Goal: Task Accomplishment & Management: Complete application form

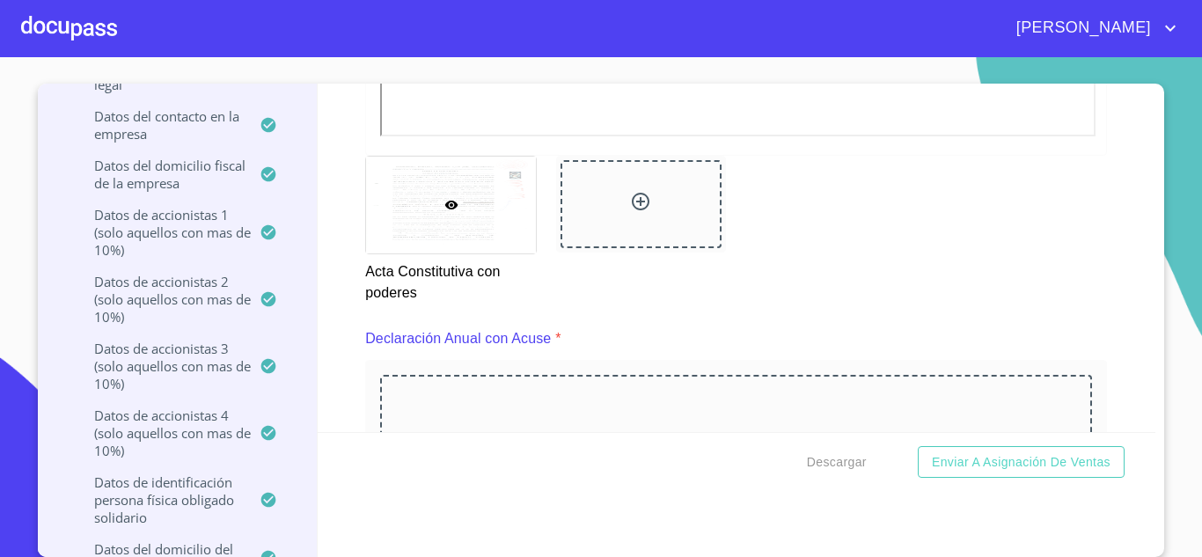
scroll to position [5607, 0]
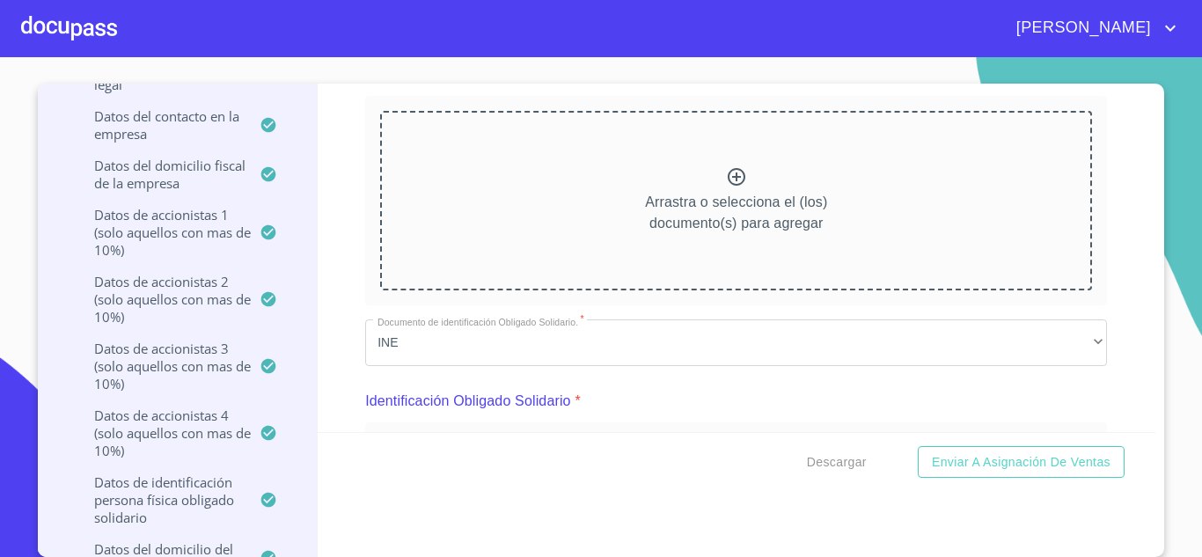
click at [715, 165] on div "Arrastra o selecciona el (los) documento(s) para agregar" at bounding box center [736, 200] width 712 height 179
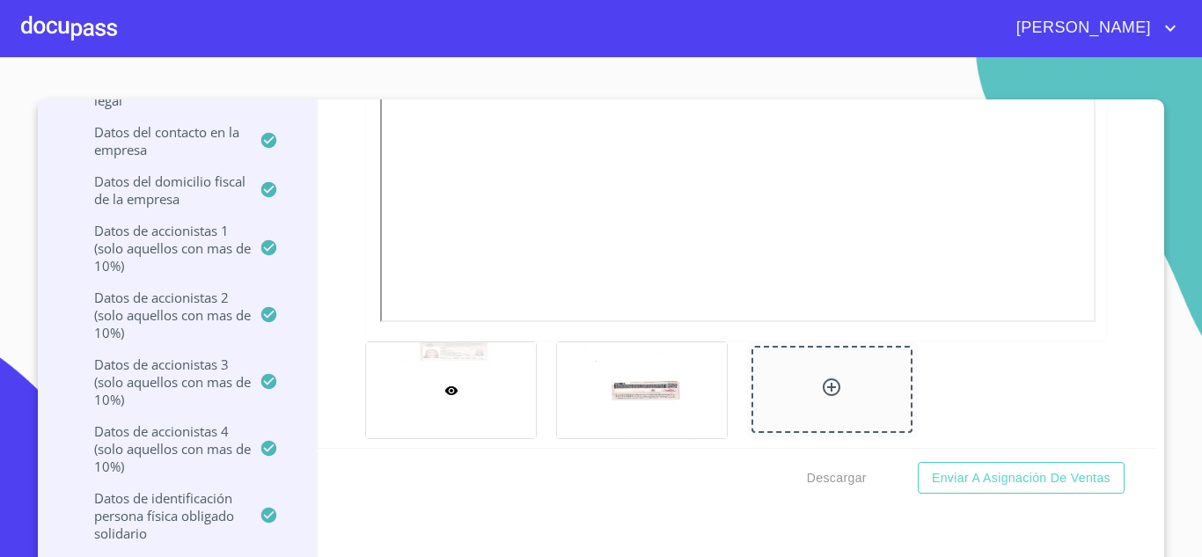
scroll to position [7014, 0]
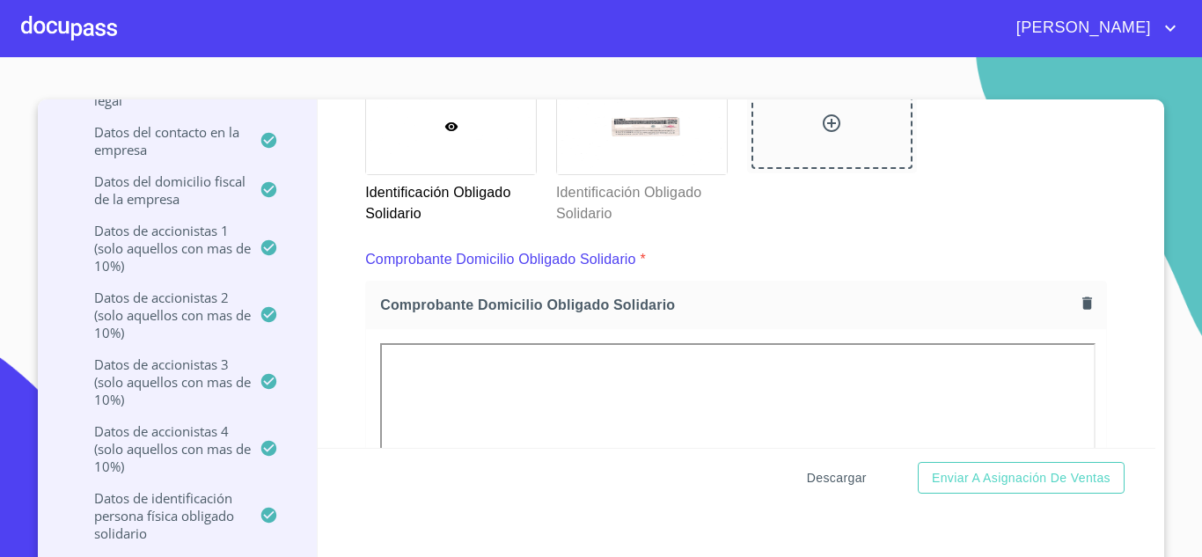
click at [819, 477] on span "Descargar" at bounding box center [837, 478] width 60 height 22
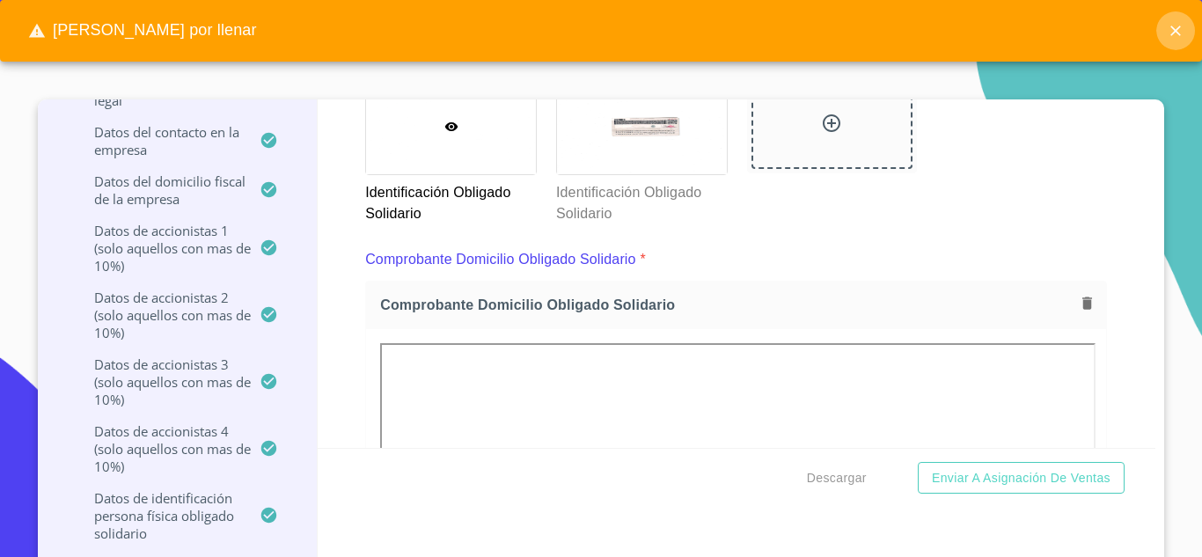
click at [1171, 33] on icon "close" at bounding box center [1175, 31] width 18 height 18
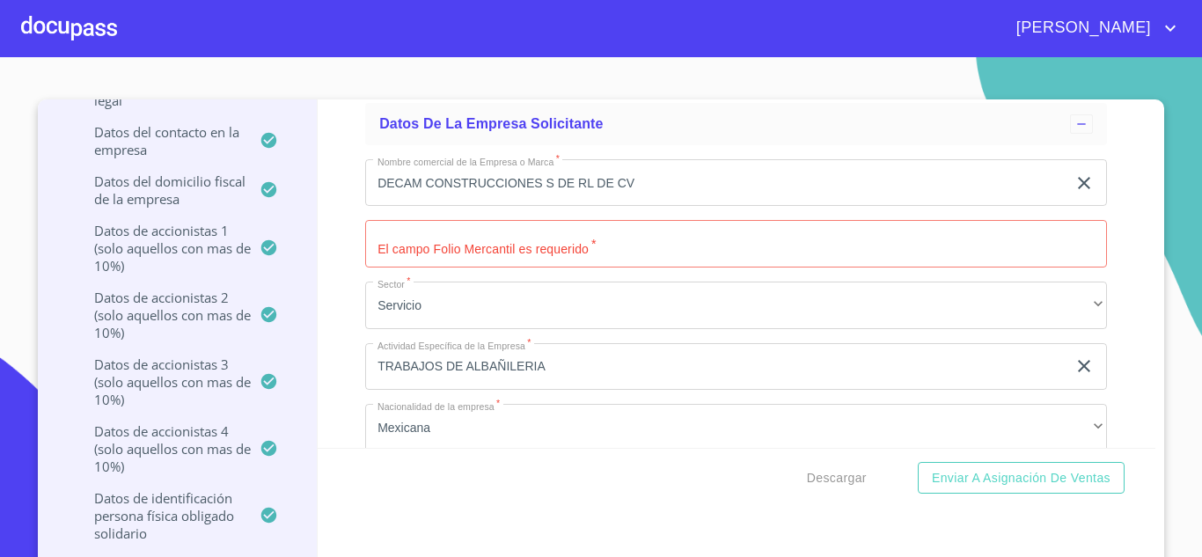
scroll to position [10884, 0]
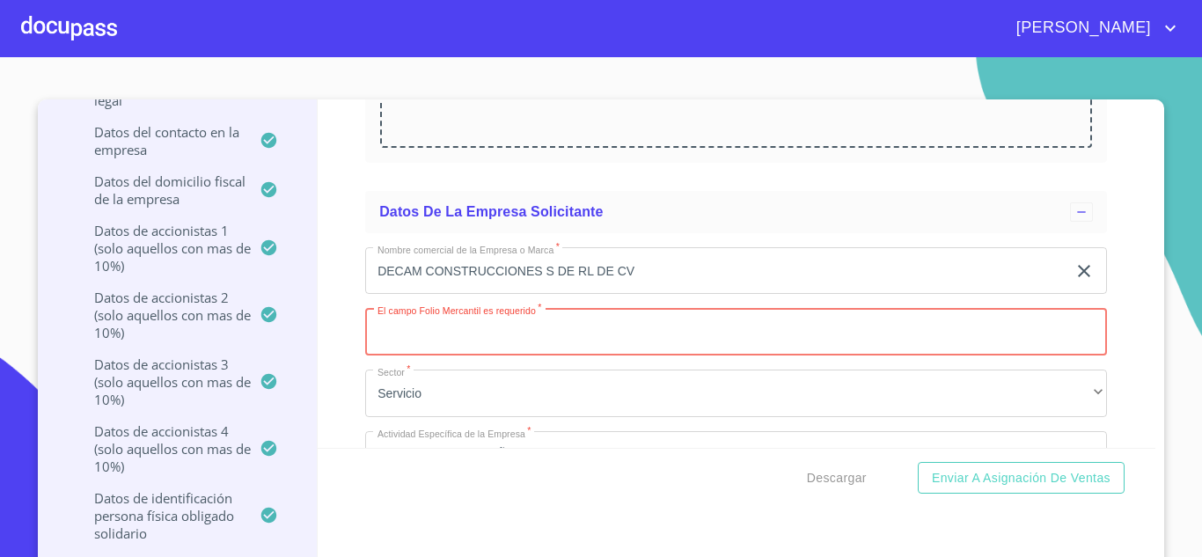
click at [400, 344] on input "Documento de identificación representante legal.   *" at bounding box center [736, 331] width 742 height 47
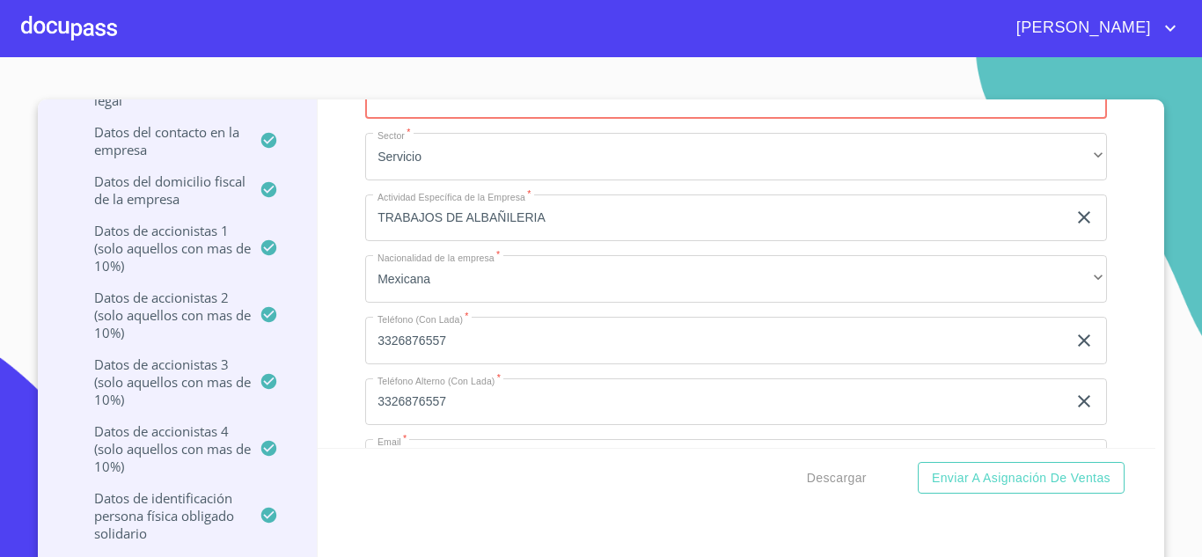
scroll to position [10972, 0]
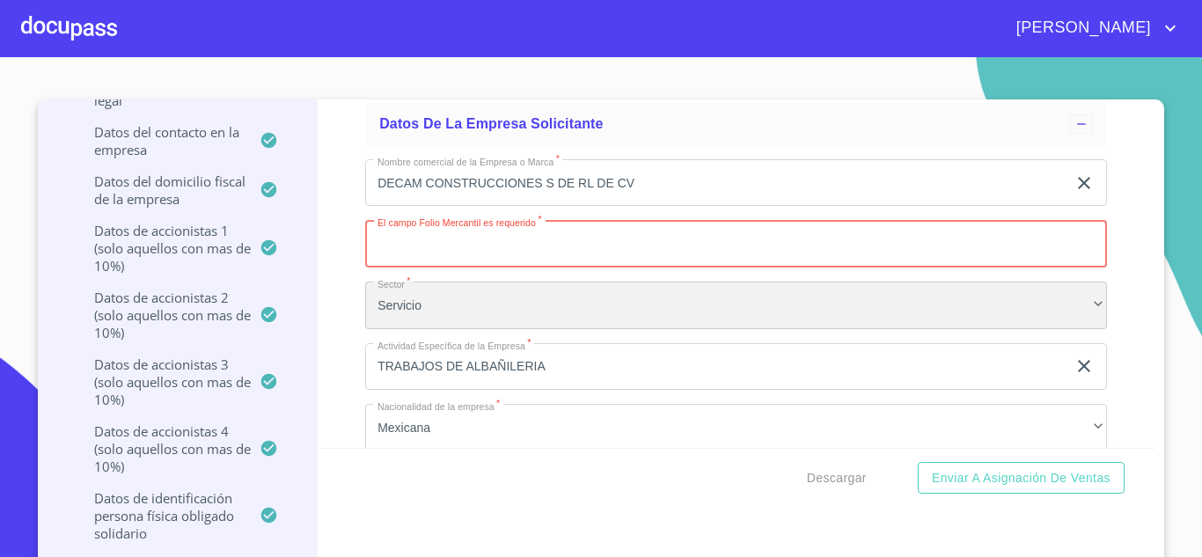
click at [1071, 311] on div "Servicio" at bounding box center [736, 304] width 742 height 47
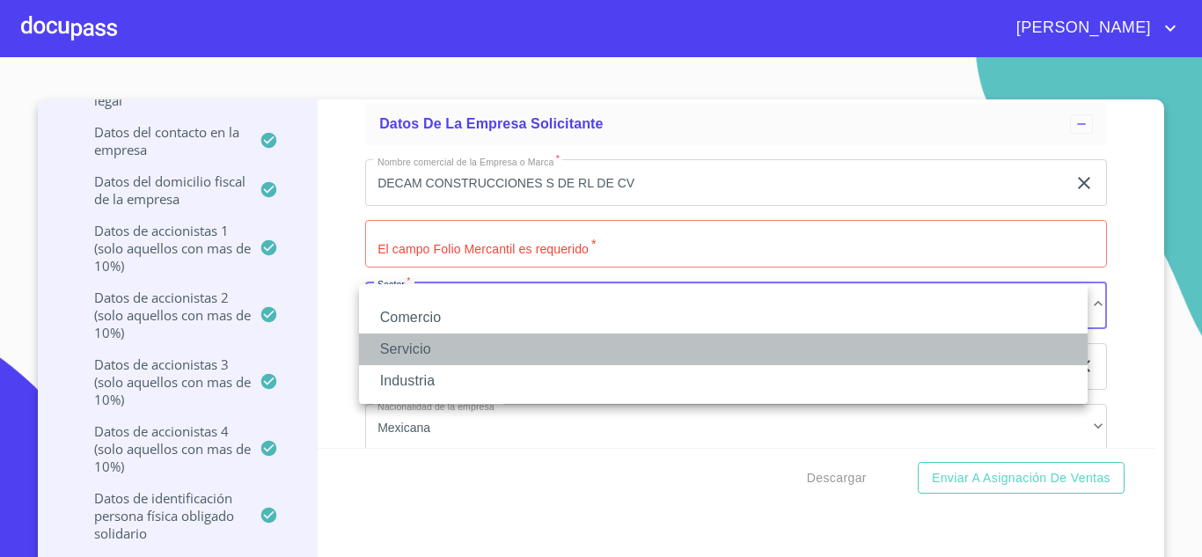
click at [970, 350] on li "Servicio" at bounding box center [723, 349] width 728 height 32
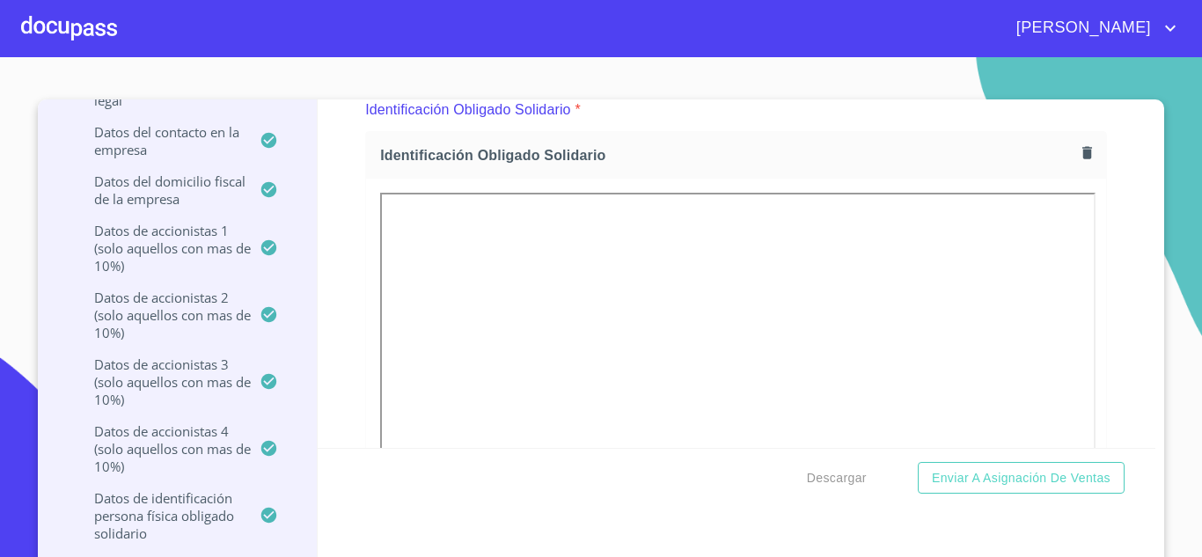
scroll to position [6552, 0]
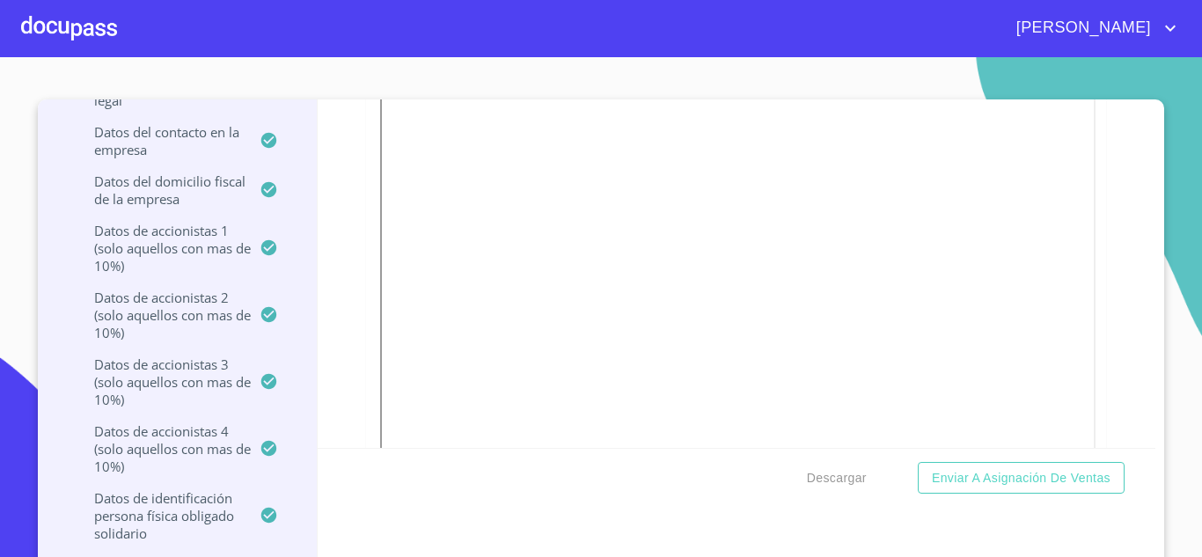
click at [1107, 403] on div "Información del Client (PM crédito) Documentos Documento de identificación repr…" at bounding box center [737, 273] width 838 height 348
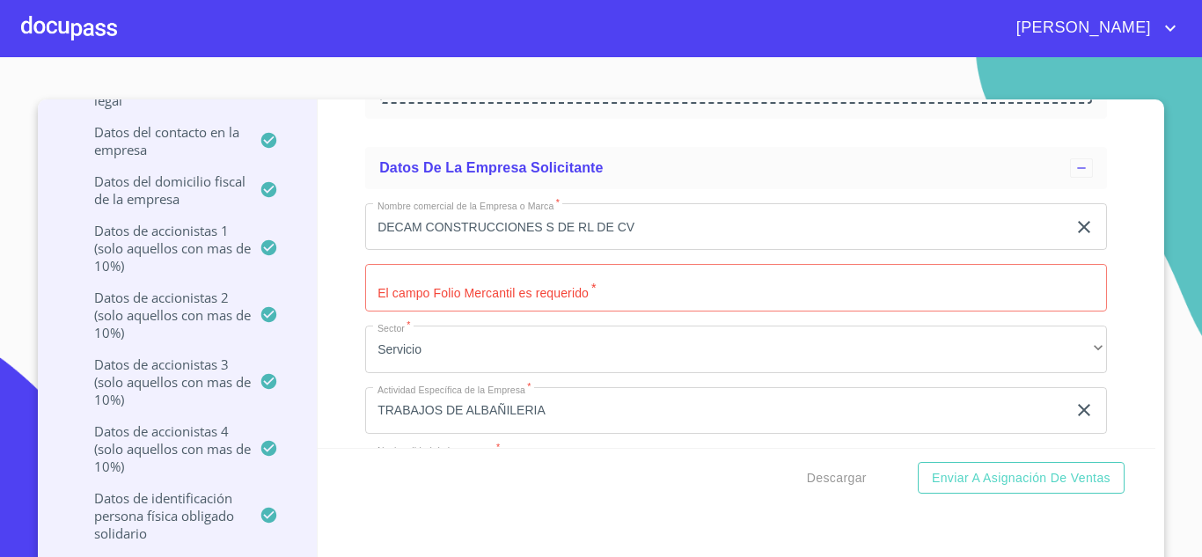
scroll to position [11038, 0]
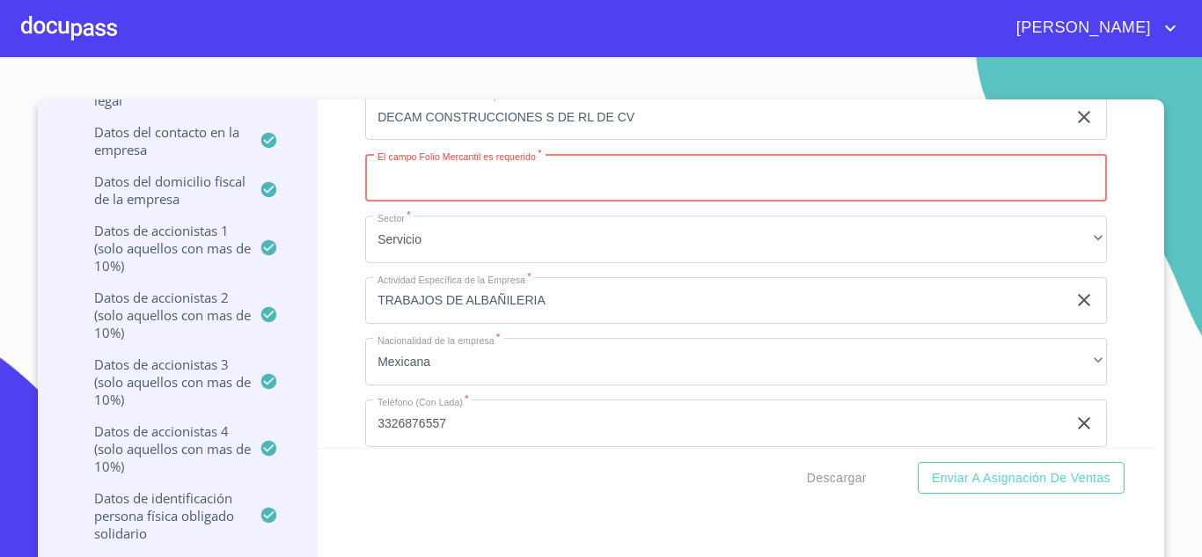
click at [391, 177] on input "Documento de identificación representante legal.   *" at bounding box center [736, 177] width 742 height 47
click at [1110, 396] on div "Información del Client (PM crédito) Documentos Documento de identificación repr…" at bounding box center [737, 273] width 838 height 348
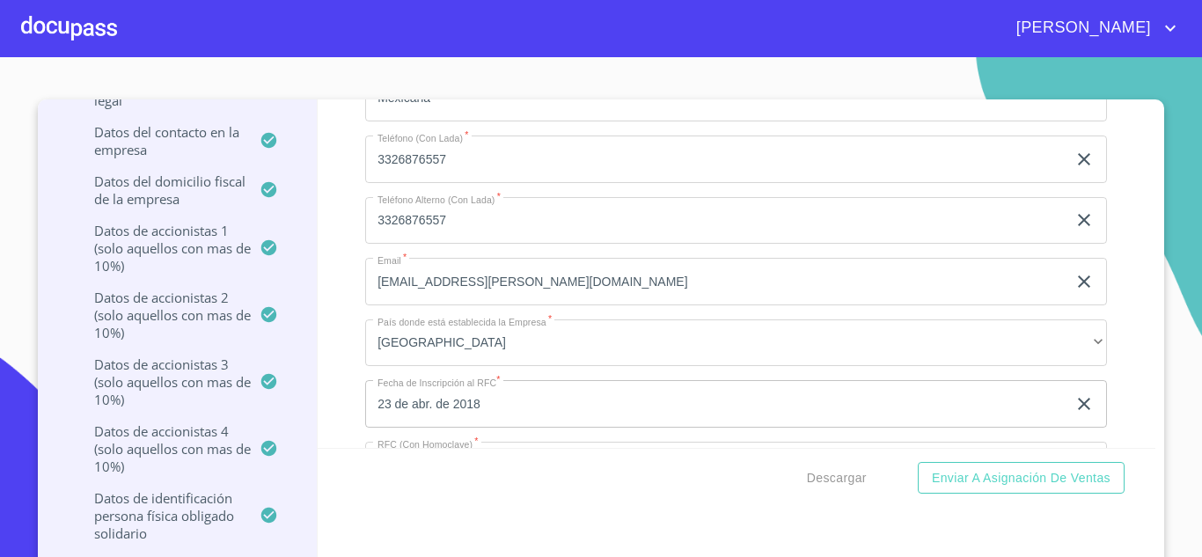
scroll to position [10950, 0]
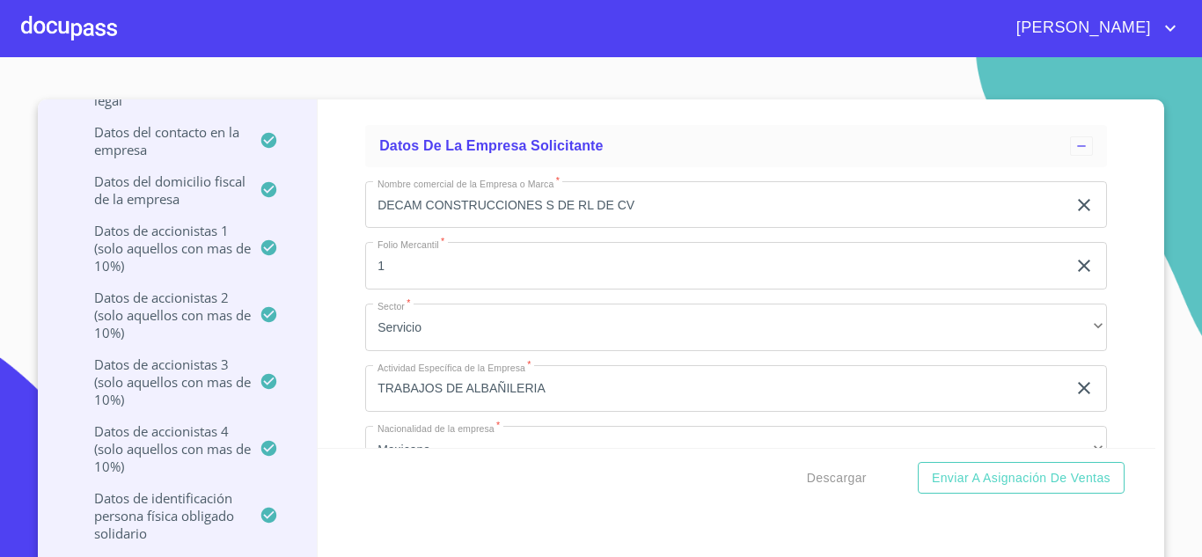
click at [421, 280] on input "1" at bounding box center [715, 265] width 701 height 47
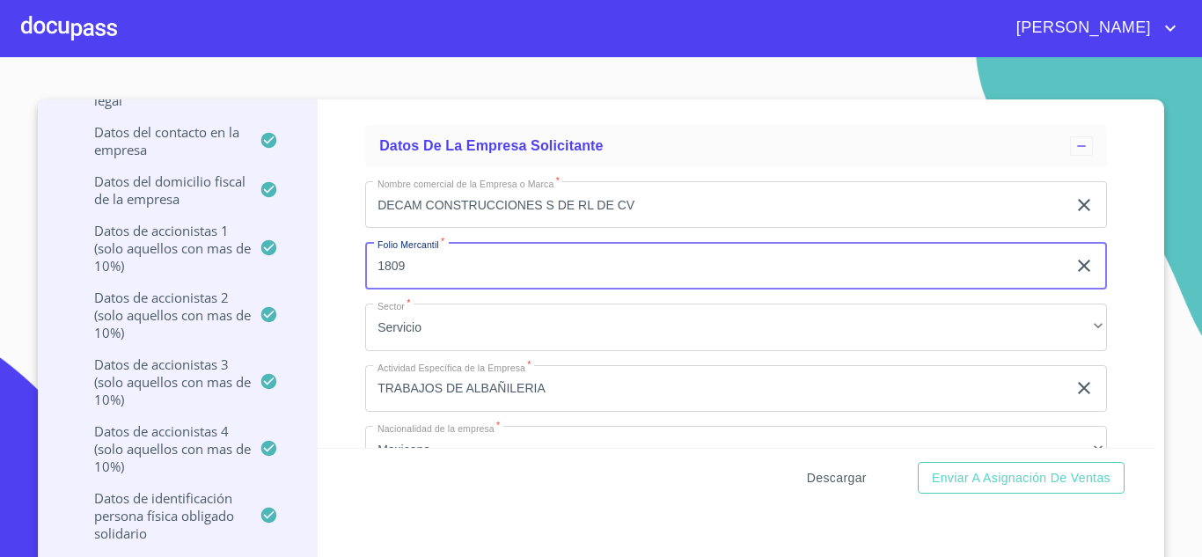
type input "1809"
click at [824, 475] on span "Descargar" at bounding box center [837, 478] width 60 height 22
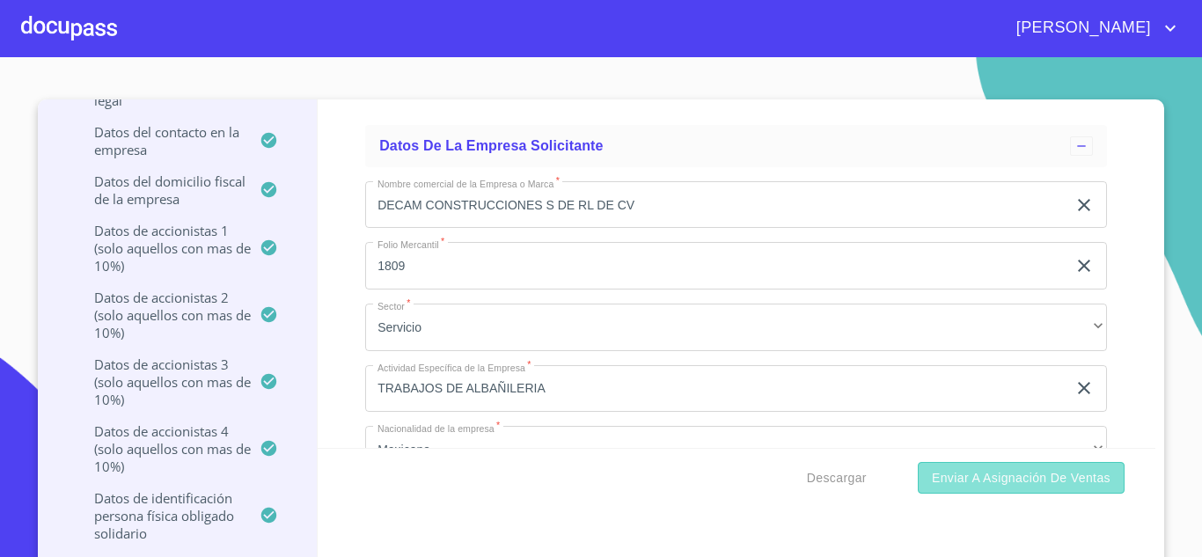
click at [994, 483] on span "Enviar a Asignación de Ventas" at bounding box center [1021, 478] width 179 height 22
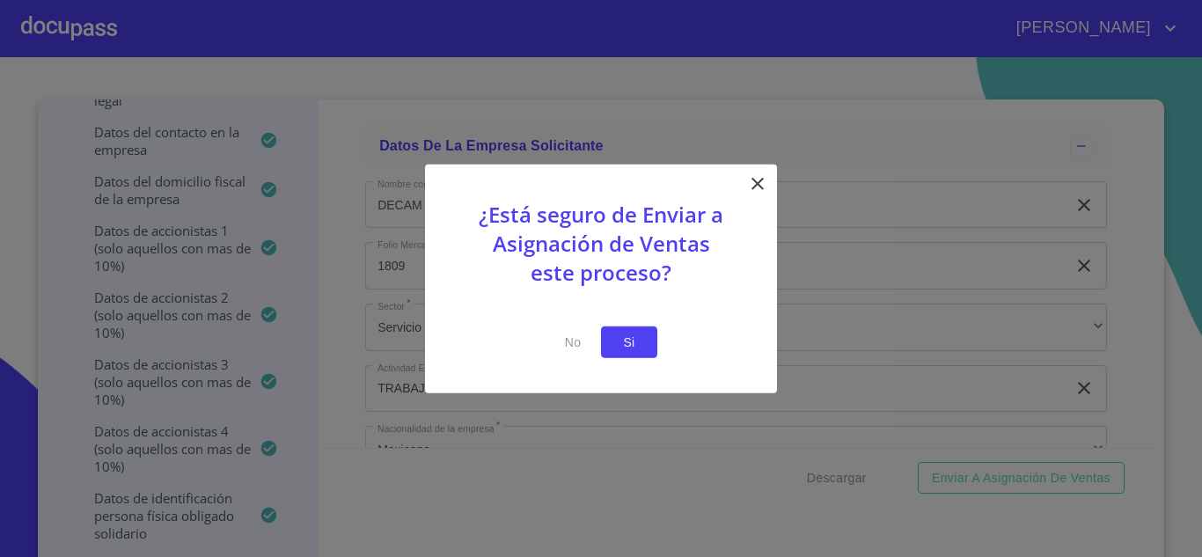
click at [603, 350] on button "Si" at bounding box center [629, 341] width 56 height 33
click at [628, 346] on span "Si" at bounding box center [629, 342] width 28 height 22
